Goal: Transaction & Acquisition: Purchase product/service

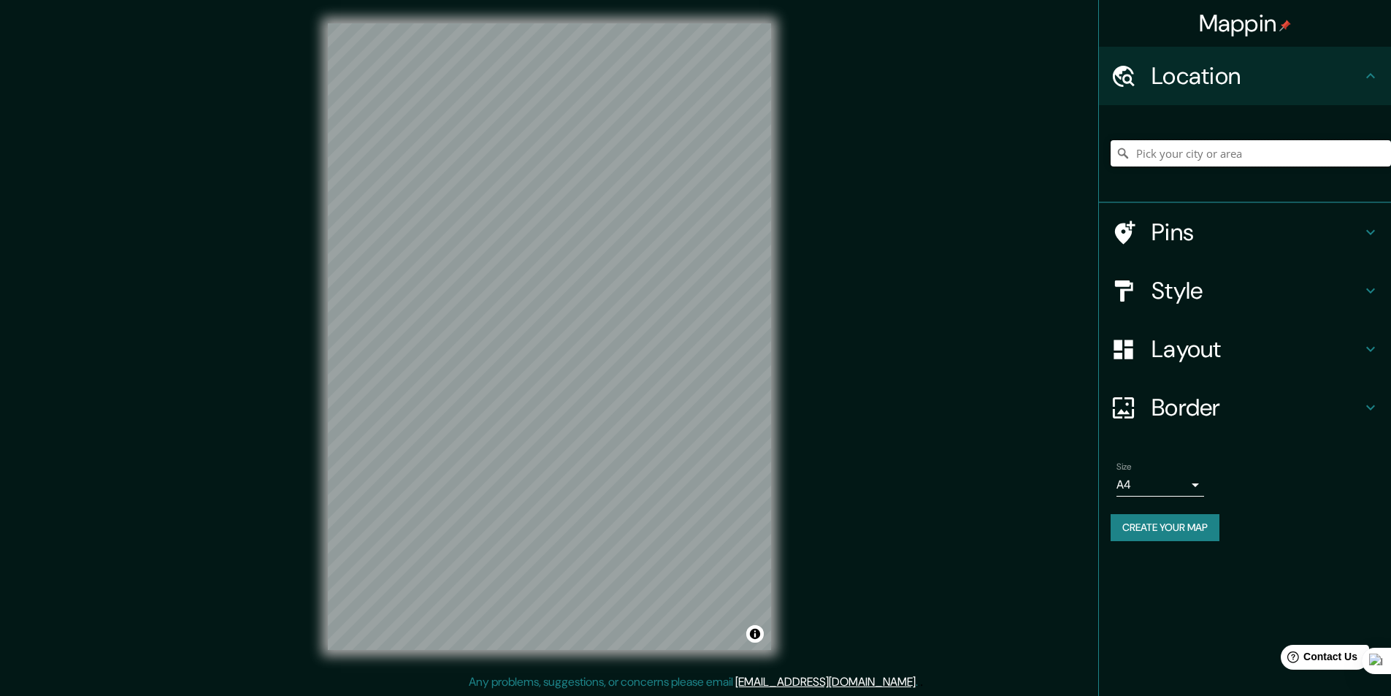
click at [1245, 150] on input "Pick your city or area" at bounding box center [1251, 153] width 280 height 26
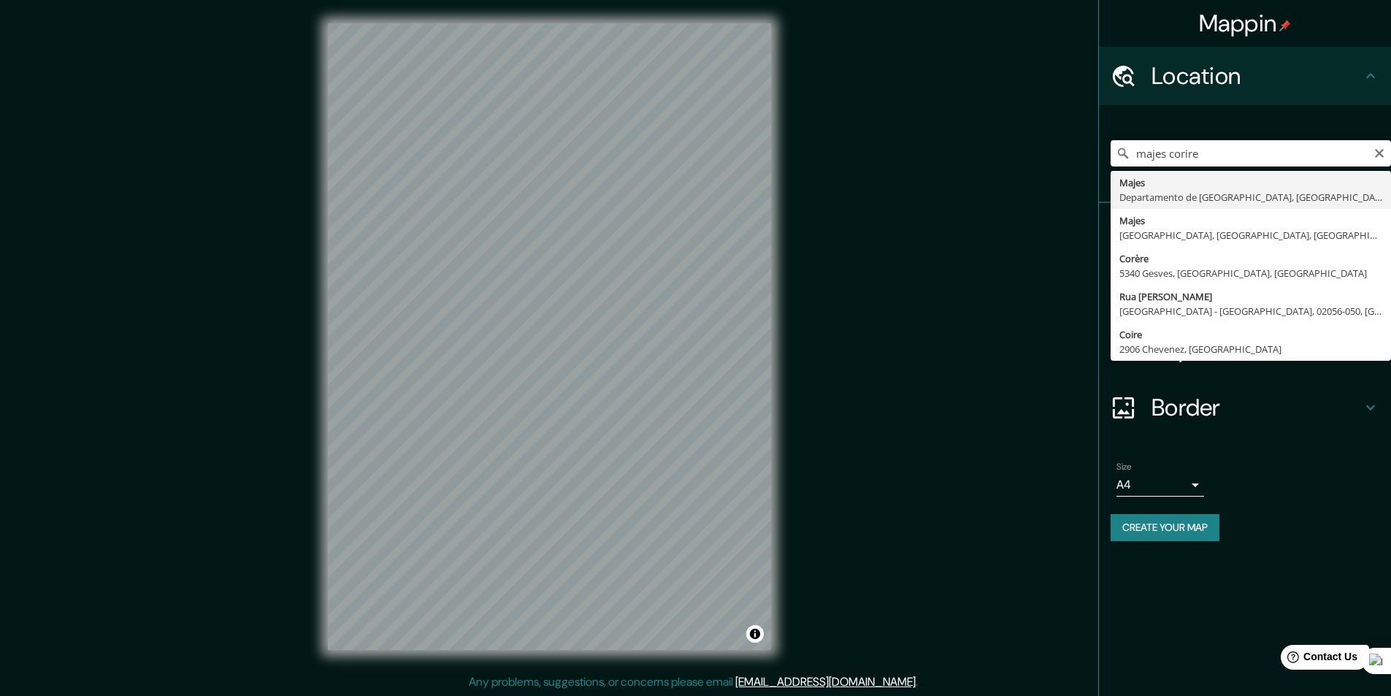
type input "Majes, [GEOGRAPHIC_DATA], [GEOGRAPHIC_DATA]"
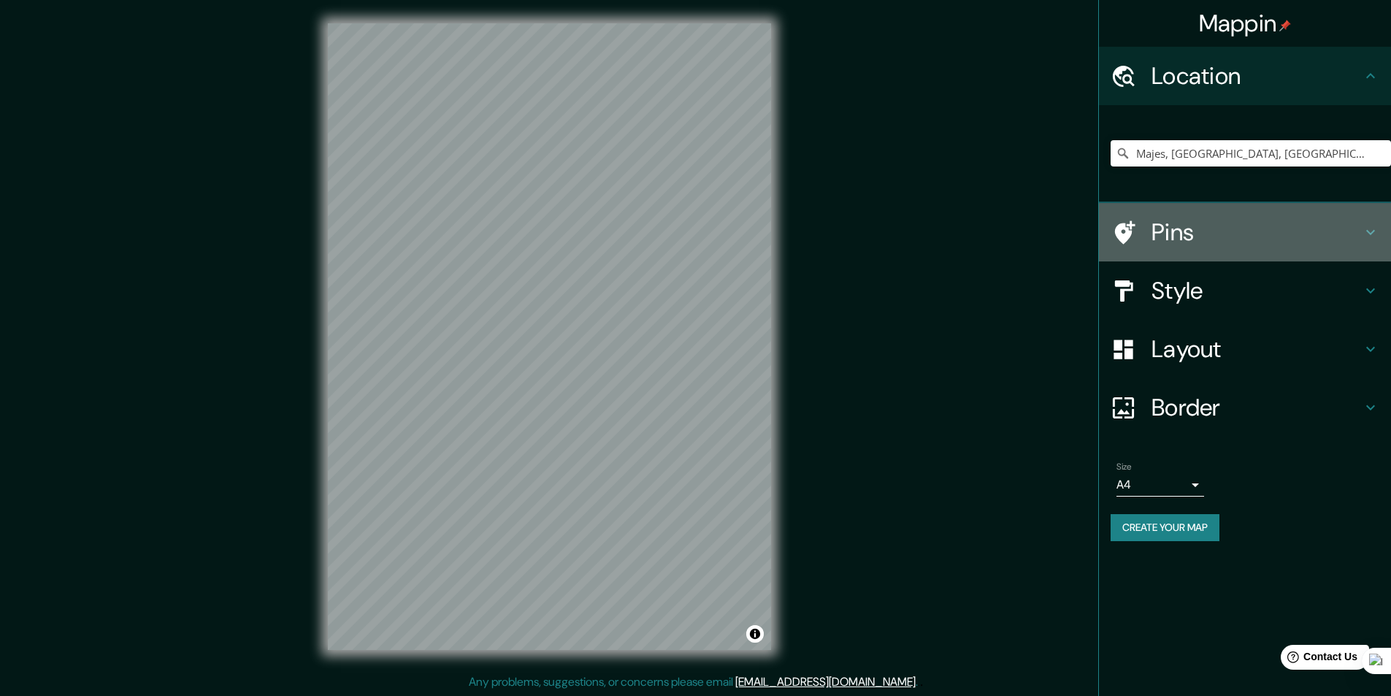
click at [1313, 232] on h4 "Pins" at bounding box center [1257, 232] width 210 height 29
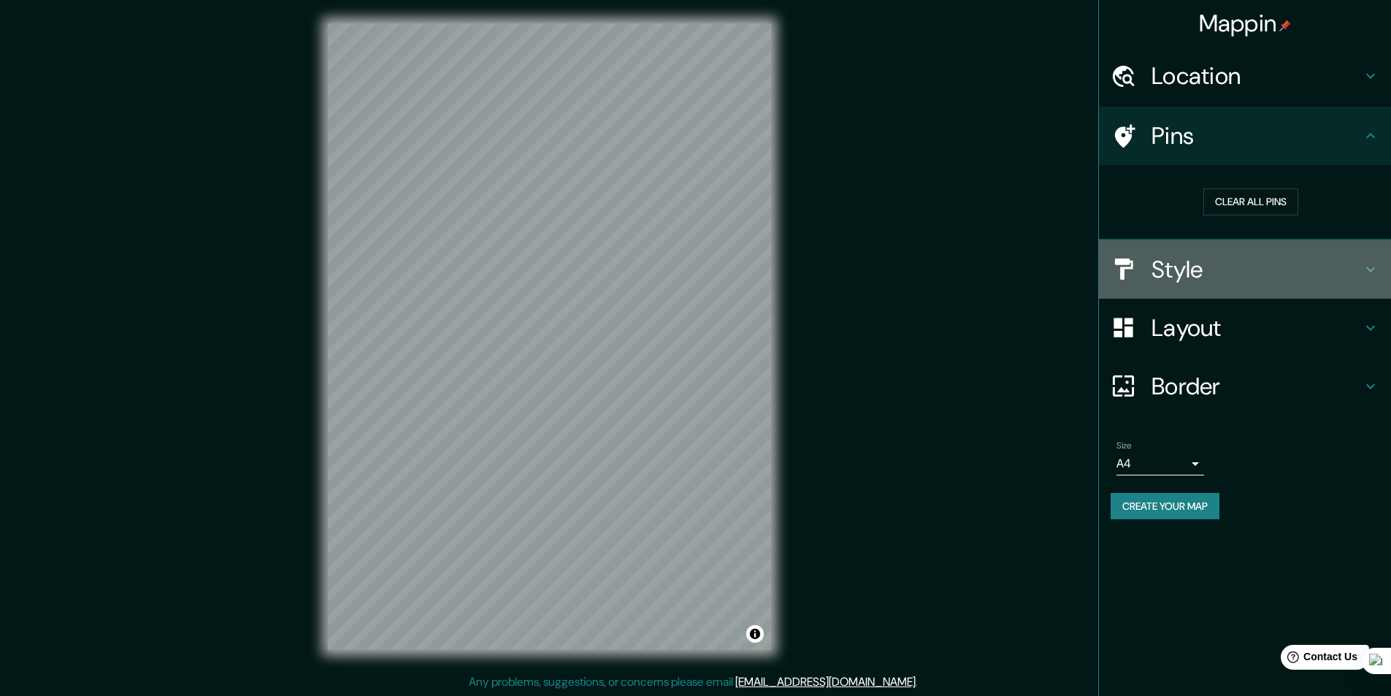
click at [1236, 269] on h4 "Style" at bounding box center [1257, 269] width 210 height 29
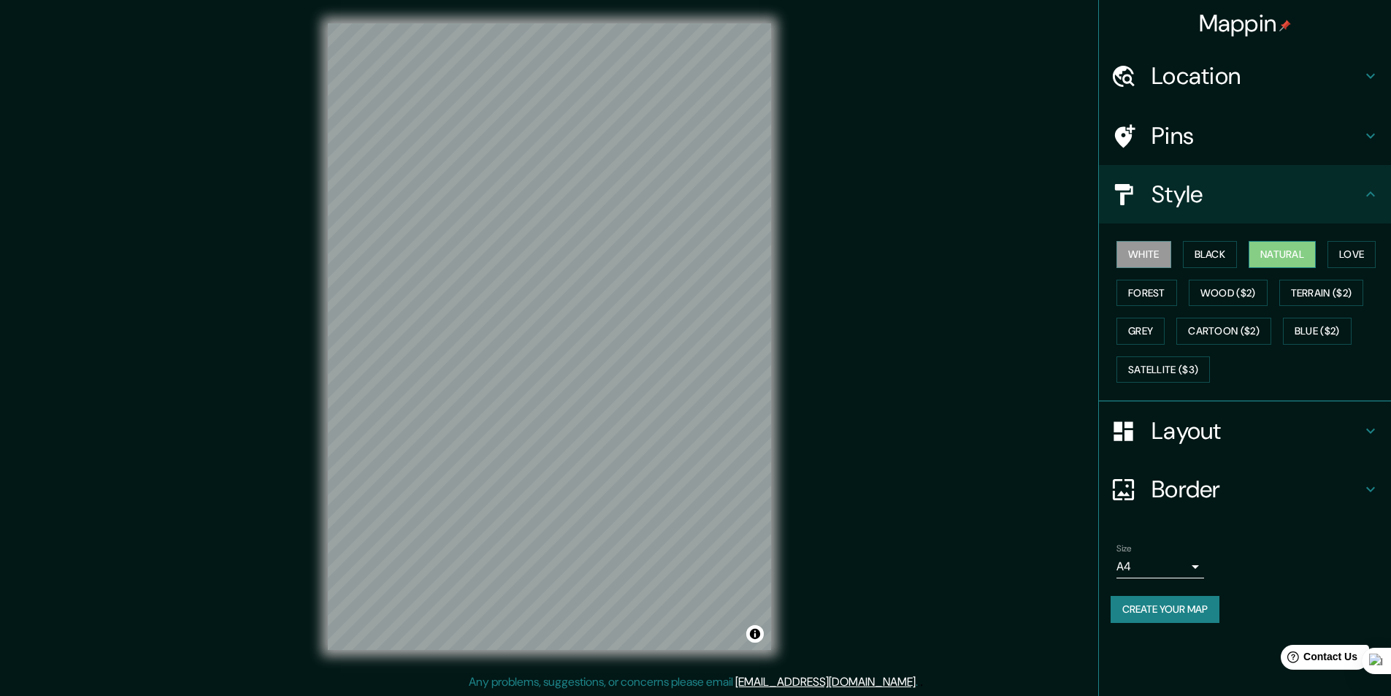
click at [1288, 249] on button "Natural" at bounding box center [1282, 254] width 67 height 27
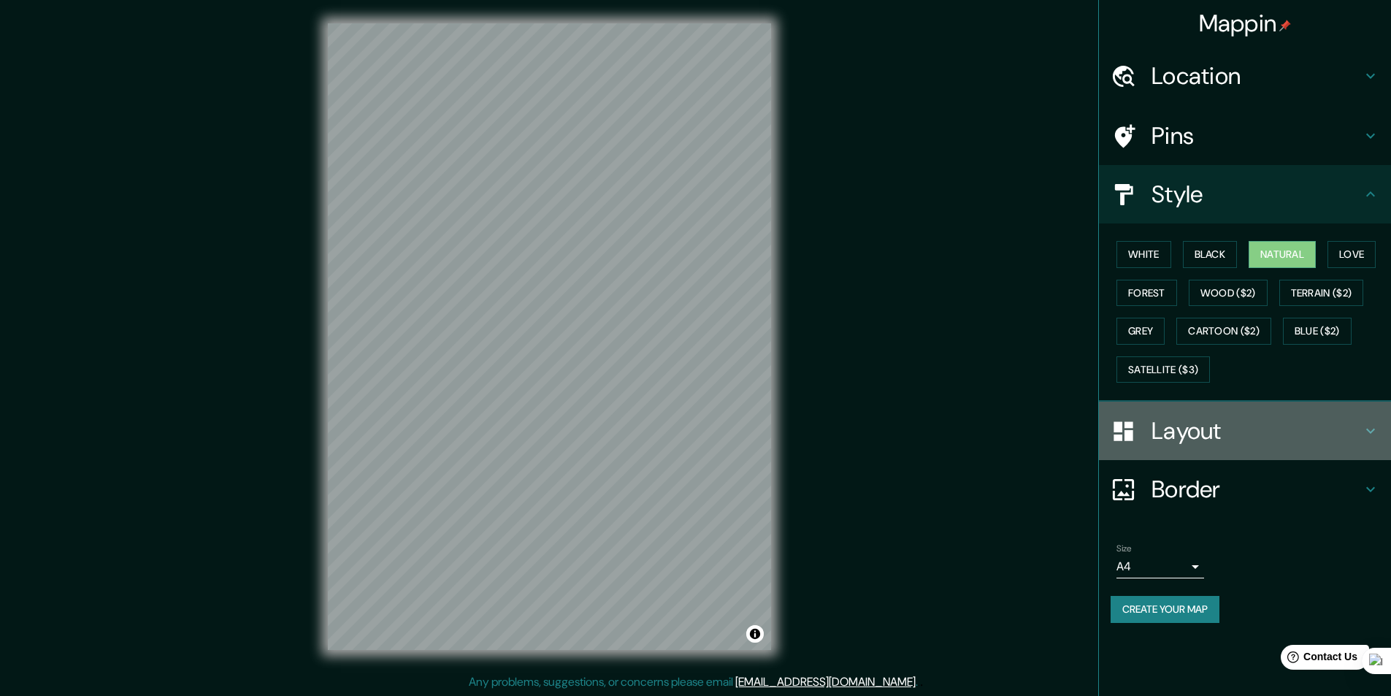
click at [1283, 429] on h4 "Layout" at bounding box center [1257, 430] width 210 height 29
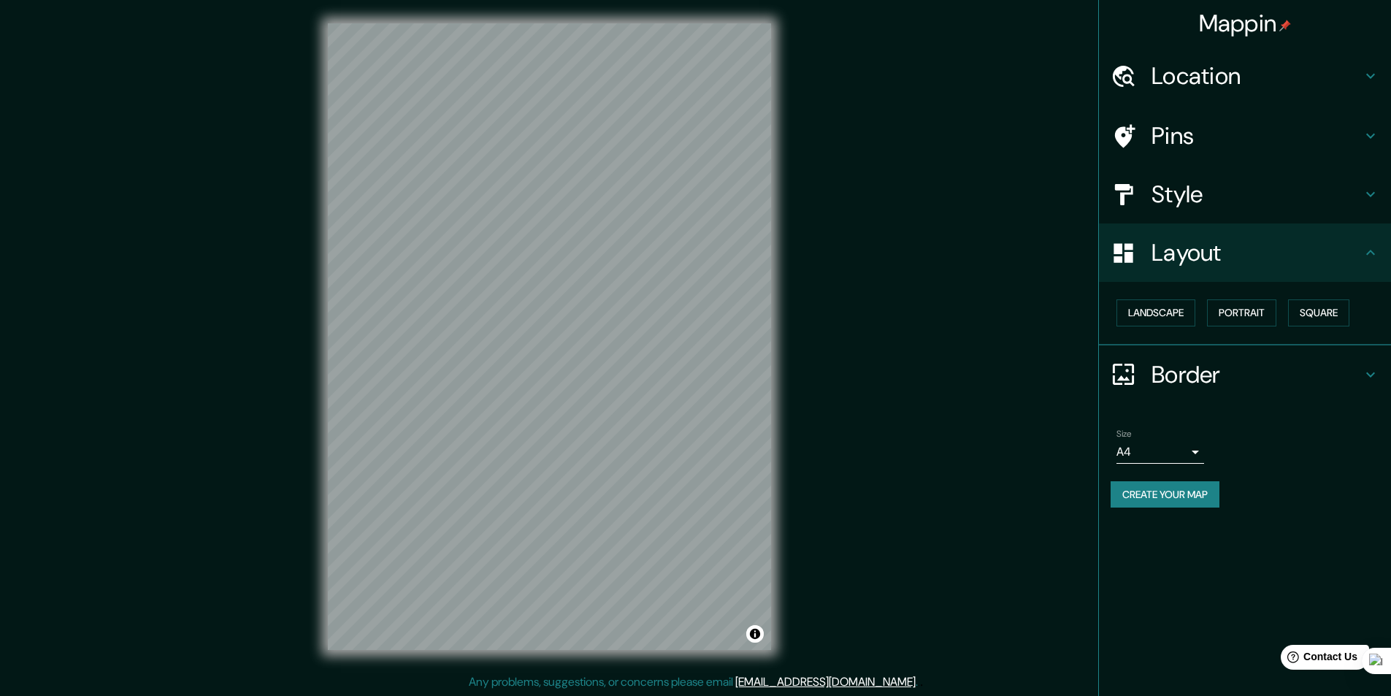
click at [1293, 257] on h4 "Layout" at bounding box center [1257, 252] width 210 height 29
click at [1234, 128] on h4 "Pins" at bounding box center [1257, 135] width 210 height 29
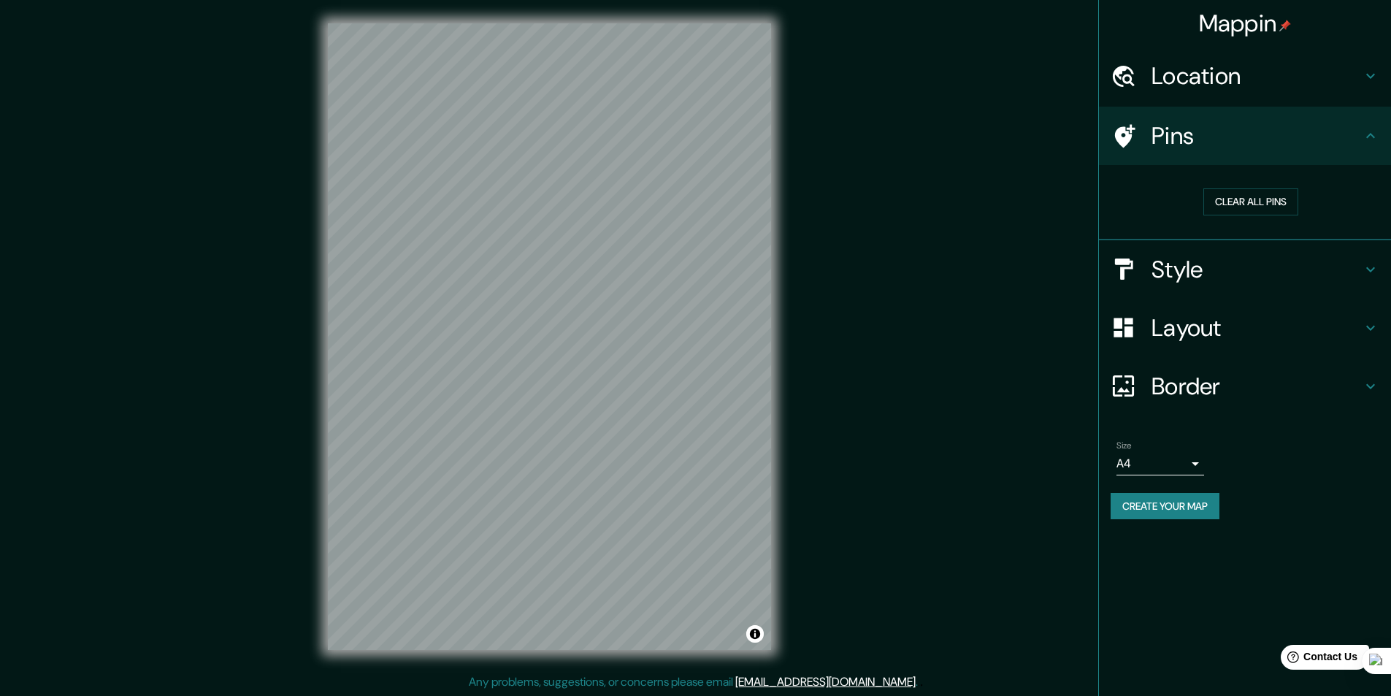
click at [1268, 70] on h4 "Location" at bounding box center [1257, 75] width 210 height 29
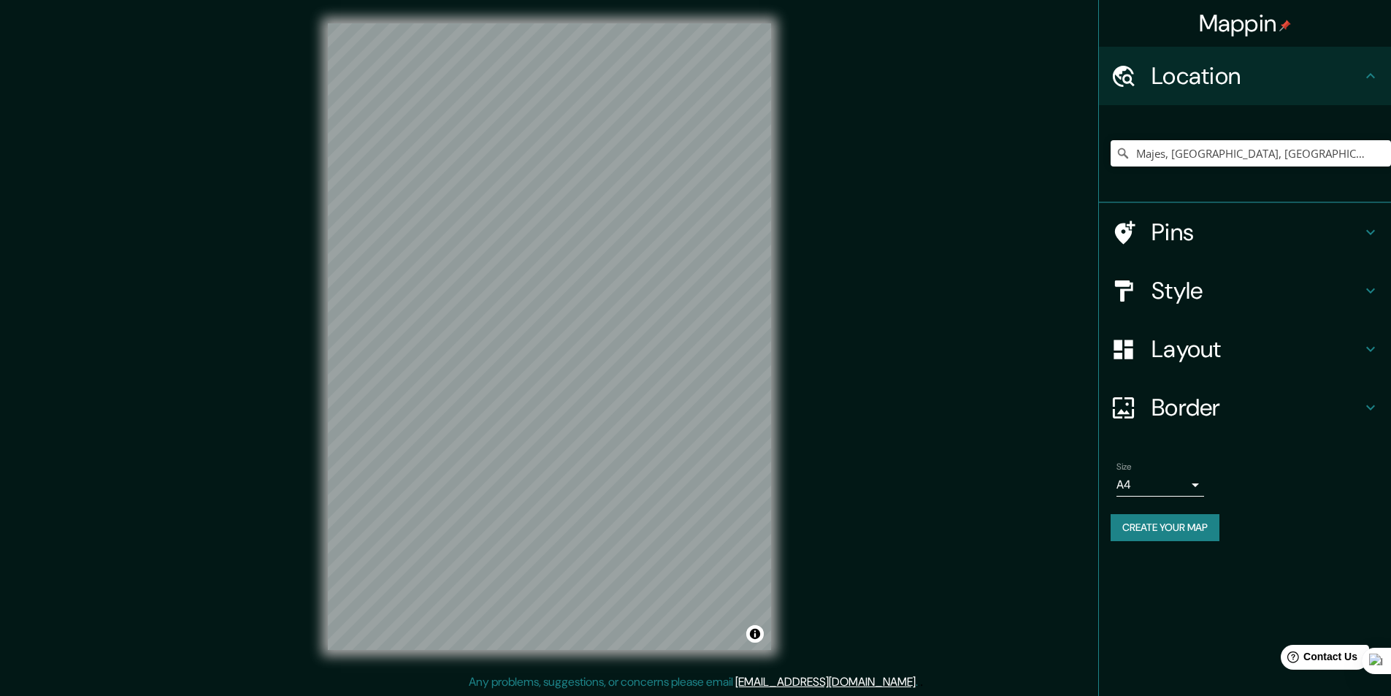
click at [1206, 286] on h4 "Style" at bounding box center [1257, 290] width 210 height 29
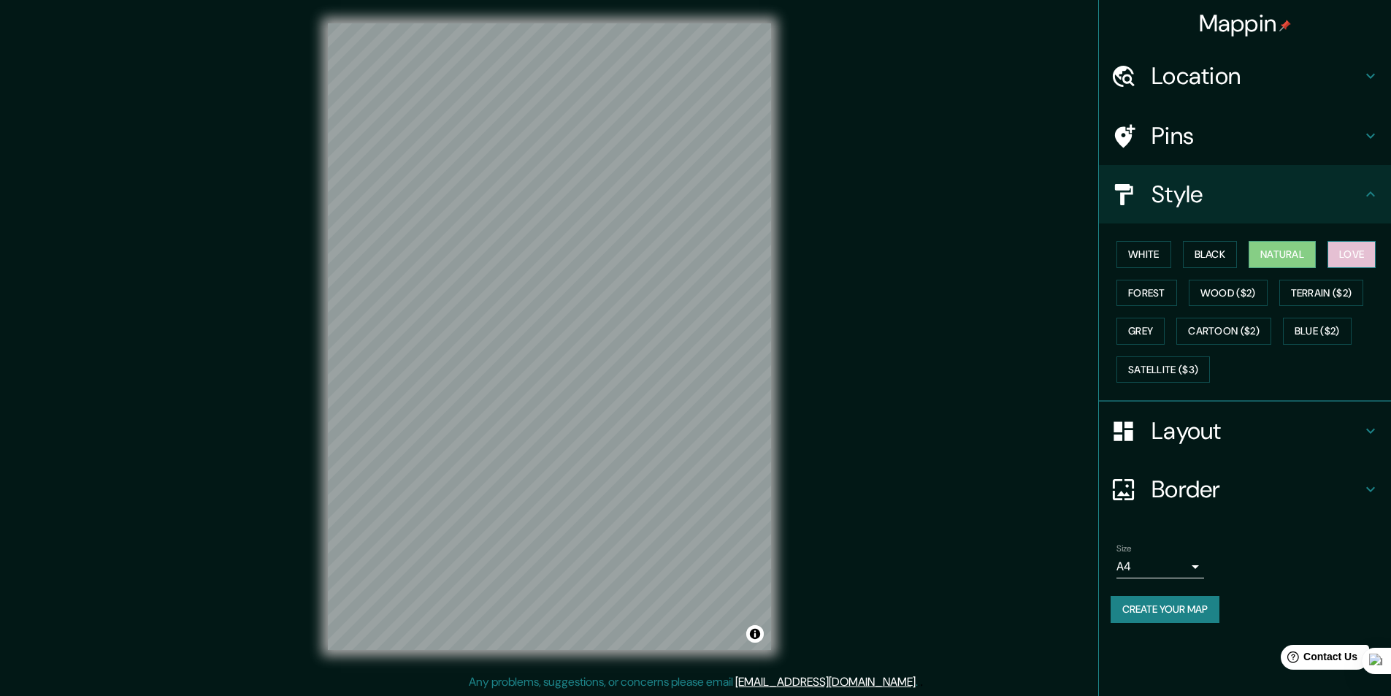
click at [1349, 261] on button "Love" at bounding box center [1352, 254] width 48 height 27
click at [1132, 298] on button "Forest" at bounding box center [1147, 293] width 61 height 27
click at [1139, 259] on button "White" at bounding box center [1144, 254] width 55 height 27
click at [1135, 326] on button "Grey" at bounding box center [1141, 331] width 48 height 27
click at [1334, 334] on button "Blue ($2)" at bounding box center [1317, 331] width 69 height 27
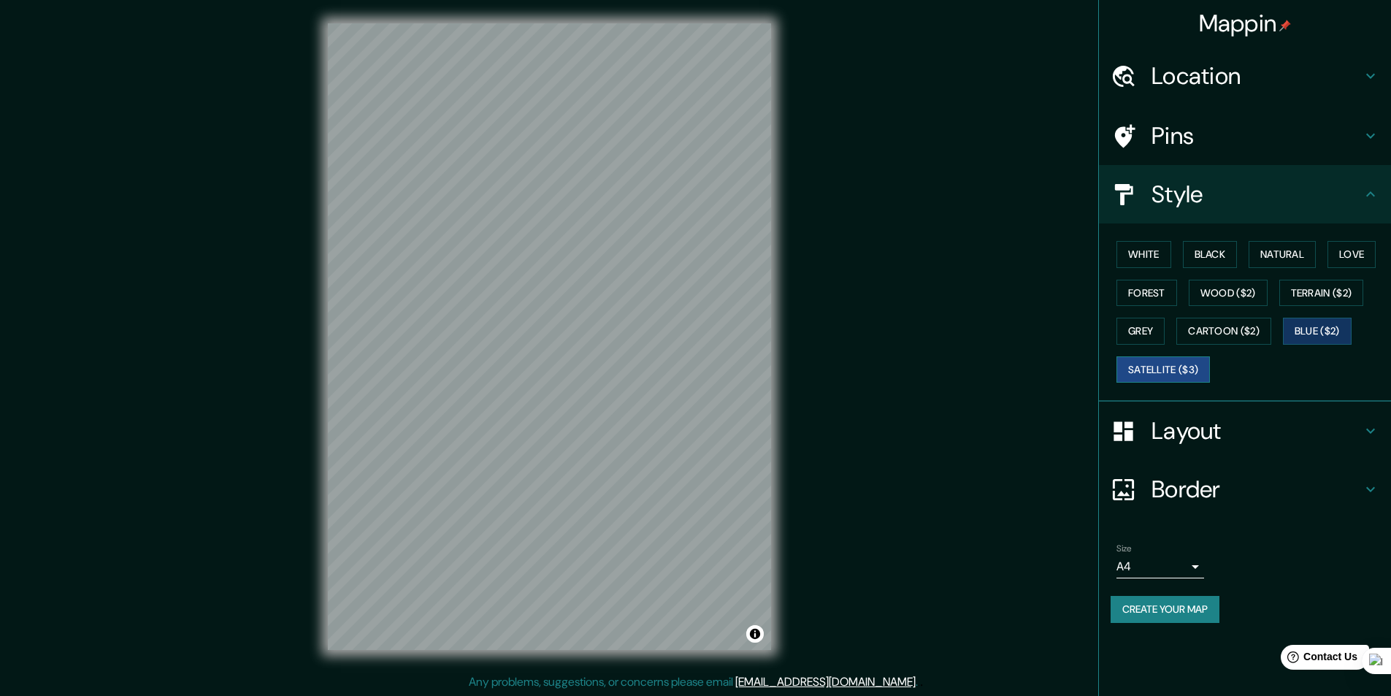
click at [1154, 375] on button "Satellite ($3)" at bounding box center [1163, 369] width 93 height 27
click at [1215, 332] on button "Cartoon ($2)" at bounding box center [1224, 331] width 95 height 27
click at [1153, 372] on button "Satellite ($3)" at bounding box center [1163, 369] width 93 height 27
click at [787, 458] on div "© Mapbox © OpenStreetMap Improve this map © Maxar" at bounding box center [550, 336] width 490 height 673
click at [1148, 295] on button "Forest" at bounding box center [1147, 293] width 61 height 27
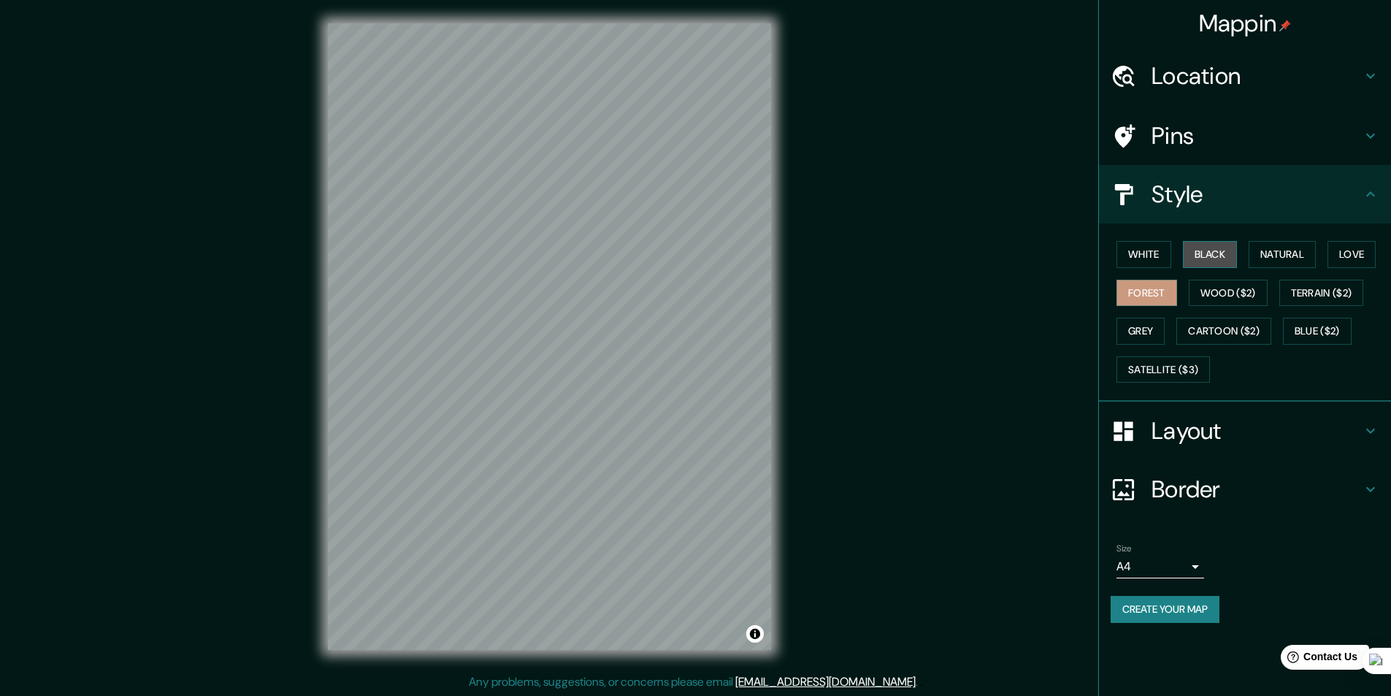
click at [1235, 254] on button "Black" at bounding box center [1210, 254] width 55 height 27
click at [1274, 254] on button "Natural" at bounding box center [1282, 254] width 67 height 27
click at [1132, 253] on button "White" at bounding box center [1144, 254] width 55 height 27
click at [1154, 332] on button "Grey" at bounding box center [1141, 331] width 48 height 27
click at [1157, 363] on button "Satellite ($3)" at bounding box center [1163, 369] width 93 height 27
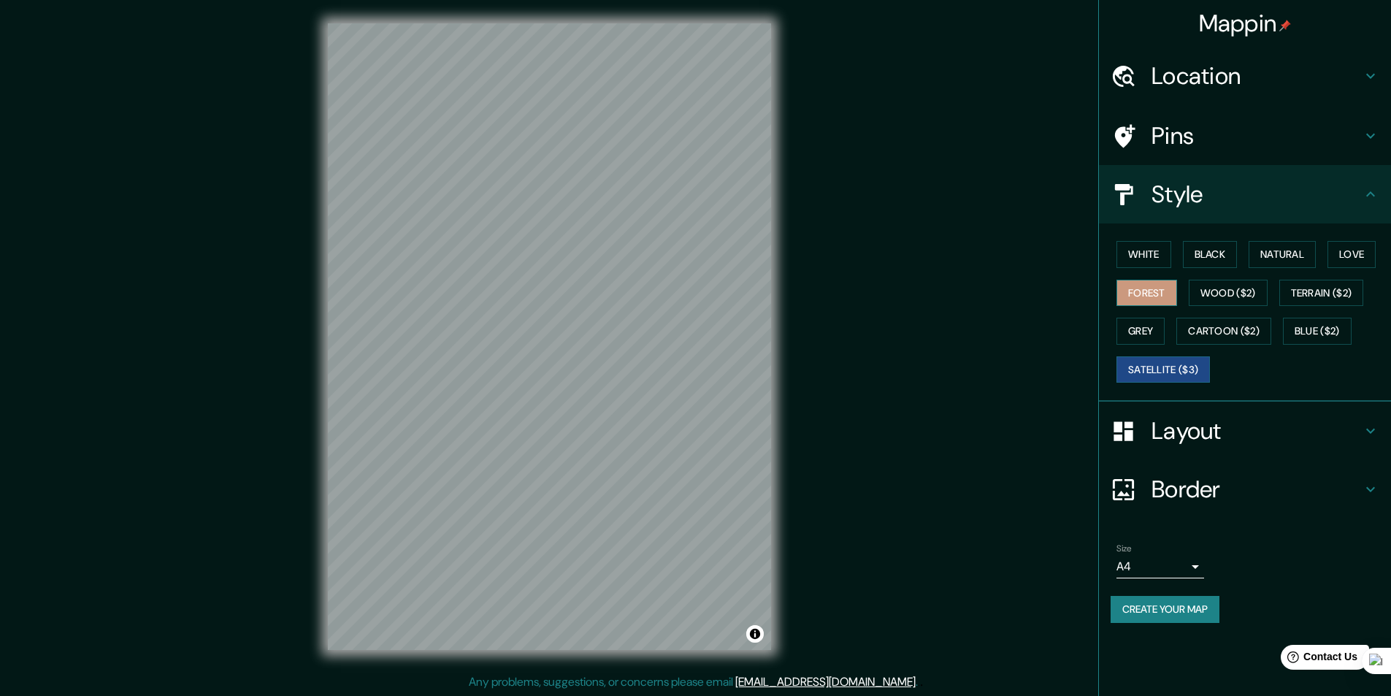
click at [1163, 294] on button "Forest" at bounding box center [1147, 293] width 61 height 27
click at [1152, 240] on div "White Black Natural Love Forest Wood ($2) Terrain ($2) Grey Cartoon ($2) Blue (…" at bounding box center [1251, 311] width 280 height 153
click at [1147, 251] on button "White" at bounding box center [1144, 254] width 55 height 27
click at [1199, 251] on button "Black" at bounding box center [1210, 254] width 55 height 27
click at [1136, 256] on button "White" at bounding box center [1144, 254] width 55 height 27
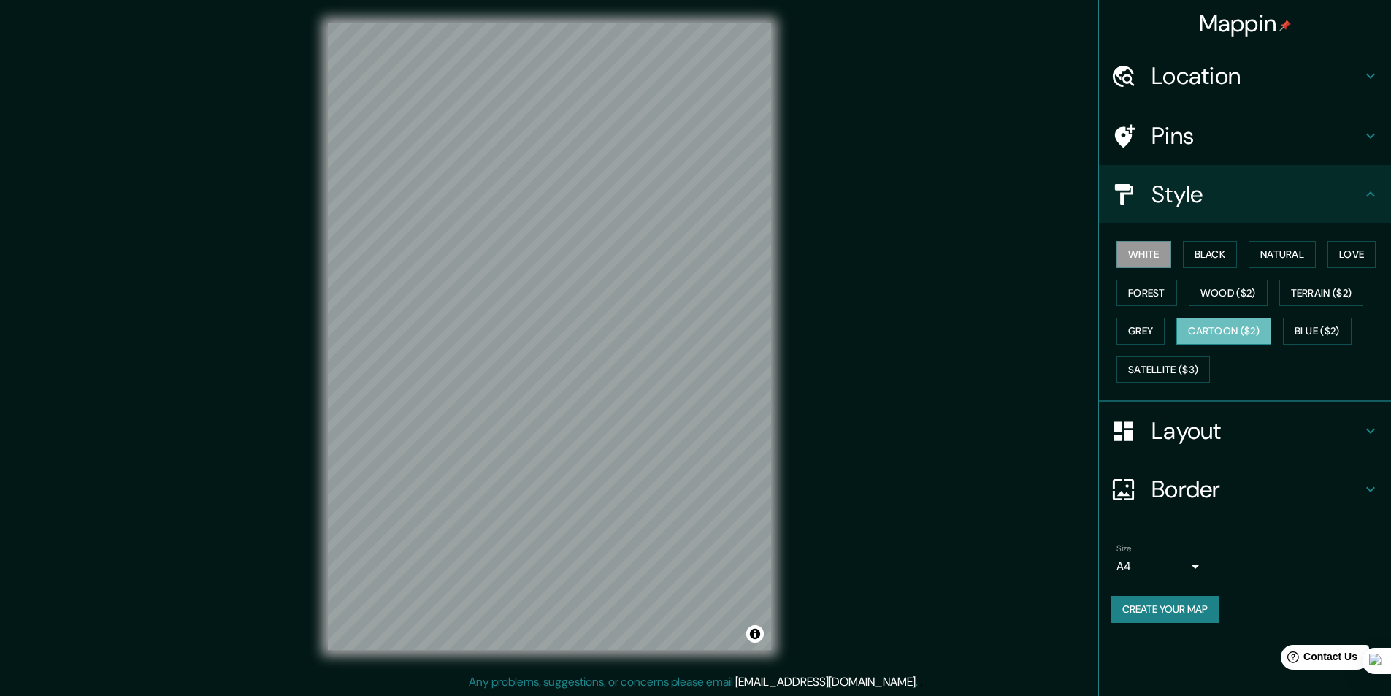
click at [1230, 335] on button "Cartoon ($2)" at bounding box center [1224, 331] width 95 height 27
click at [1162, 370] on button "Satellite ($3)" at bounding box center [1163, 369] width 93 height 27
click at [1226, 252] on button "Black" at bounding box center [1210, 254] width 55 height 27
click at [1162, 372] on button "Satellite ($3)" at bounding box center [1163, 369] width 93 height 27
click at [1243, 327] on button "Cartoon ($2)" at bounding box center [1224, 331] width 95 height 27
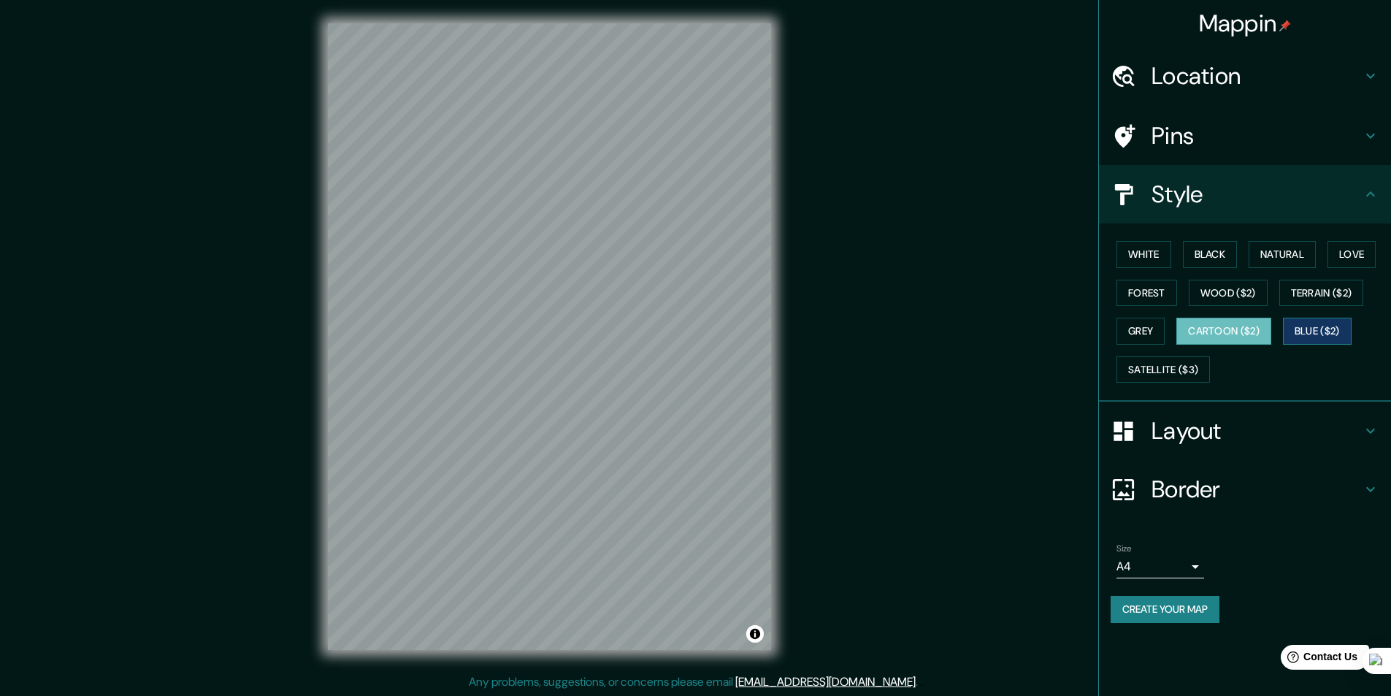
click at [1326, 326] on button "Blue ($2)" at bounding box center [1317, 331] width 69 height 27
click at [1123, 321] on button "Grey" at bounding box center [1141, 331] width 48 height 27
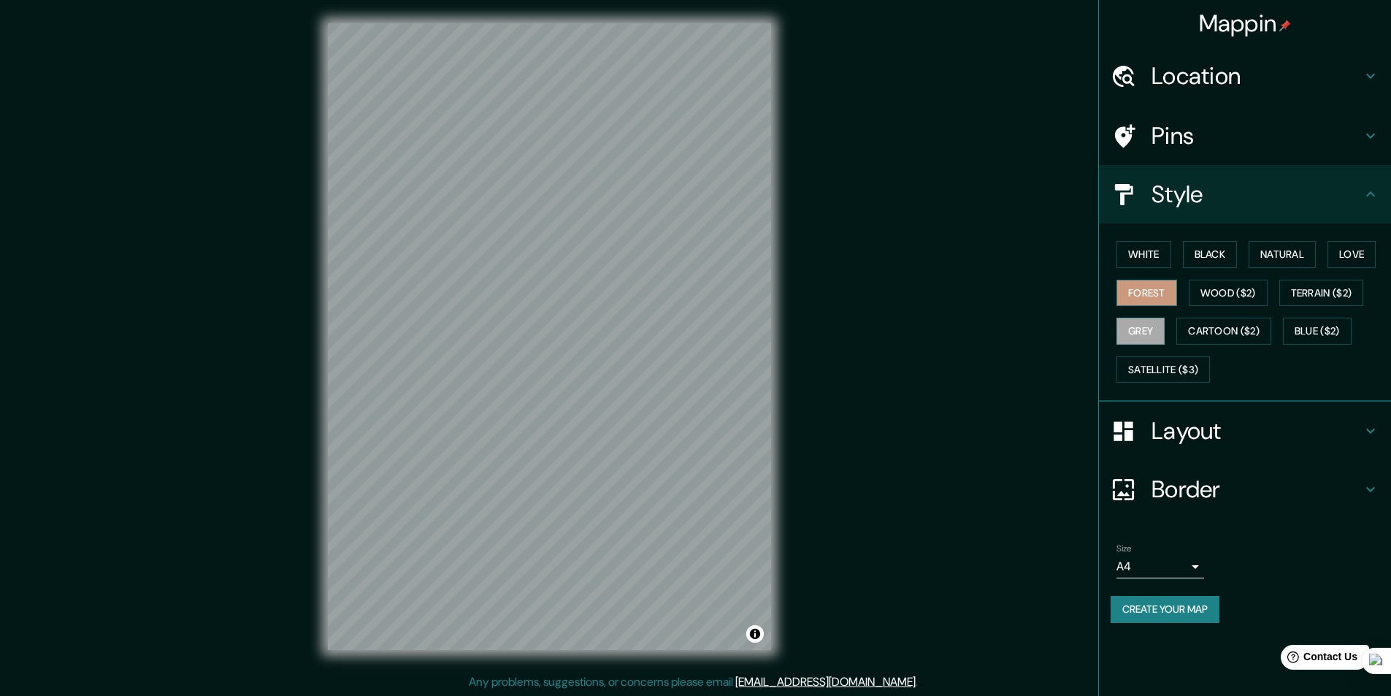
click at [1127, 299] on button "Forest" at bounding box center [1147, 293] width 61 height 27
click at [1207, 291] on button "Wood ($2)" at bounding box center [1228, 293] width 79 height 27
click at [1321, 292] on button "Terrain ($2)" at bounding box center [1322, 293] width 85 height 27
click at [1336, 258] on button "Love" at bounding box center [1352, 254] width 48 height 27
click at [1292, 256] on button "Natural" at bounding box center [1282, 254] width 67 height 27
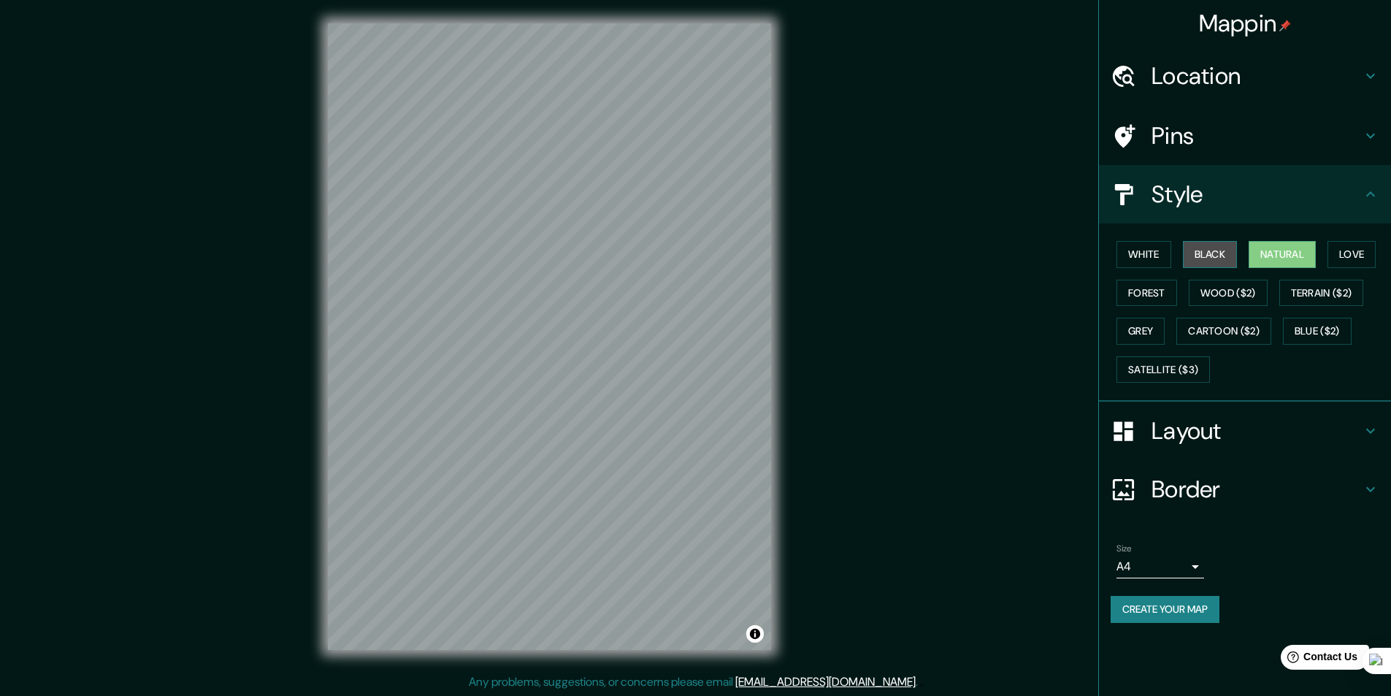
click at [1196, 253] on button "Black" at bounding box center [1210, 254] width 55 height 27
click at [1142, 254] on button "White" at bounding box center [1144, 254] width 55 height 27
click at [1176, 364] on button "Satellite ($3)" at bounding box center [1163, 369] width 93 height 27
